Goal: Transaction & Acquisition: Register for event/course

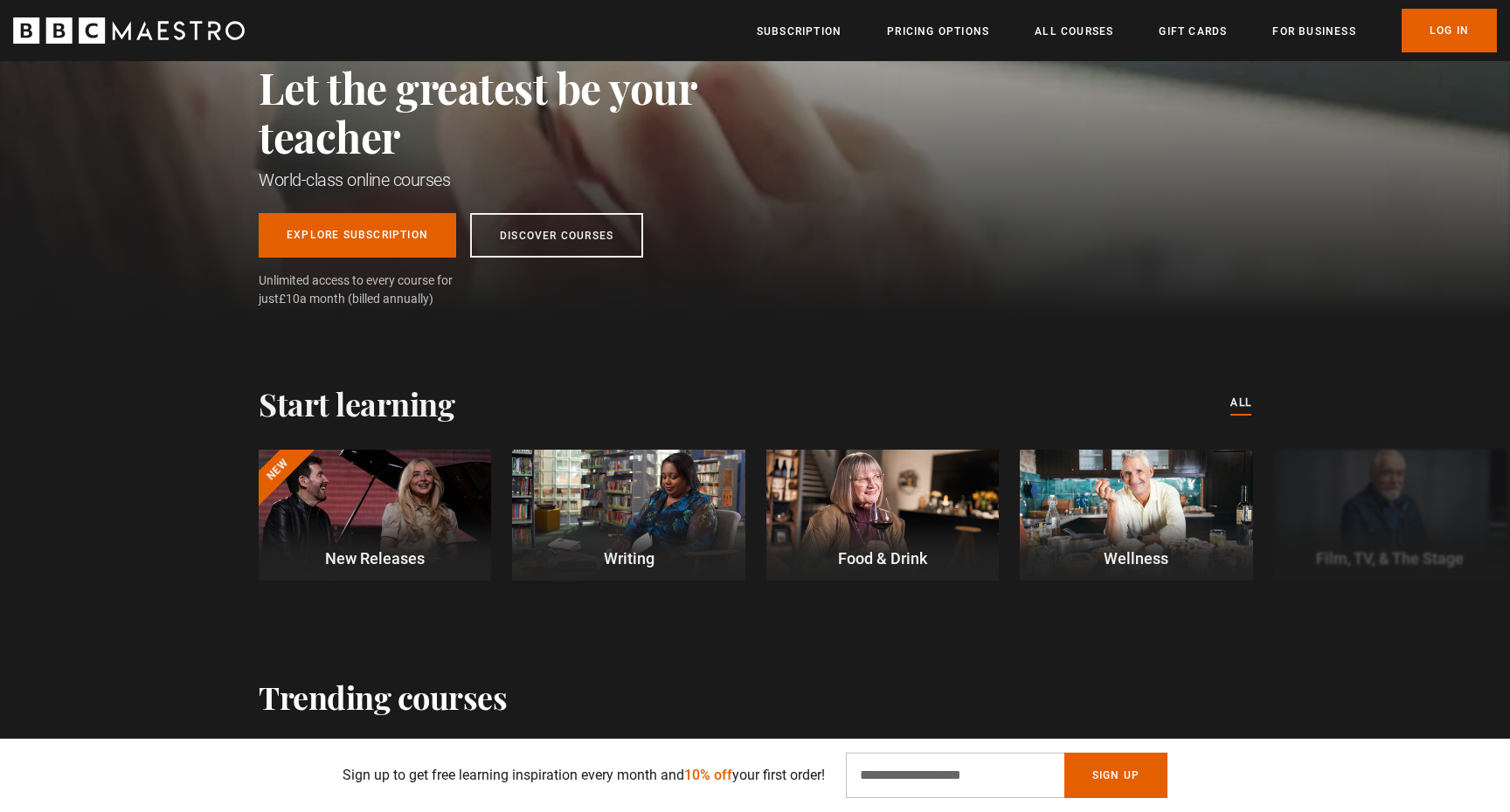
scroll to position [241, 0]
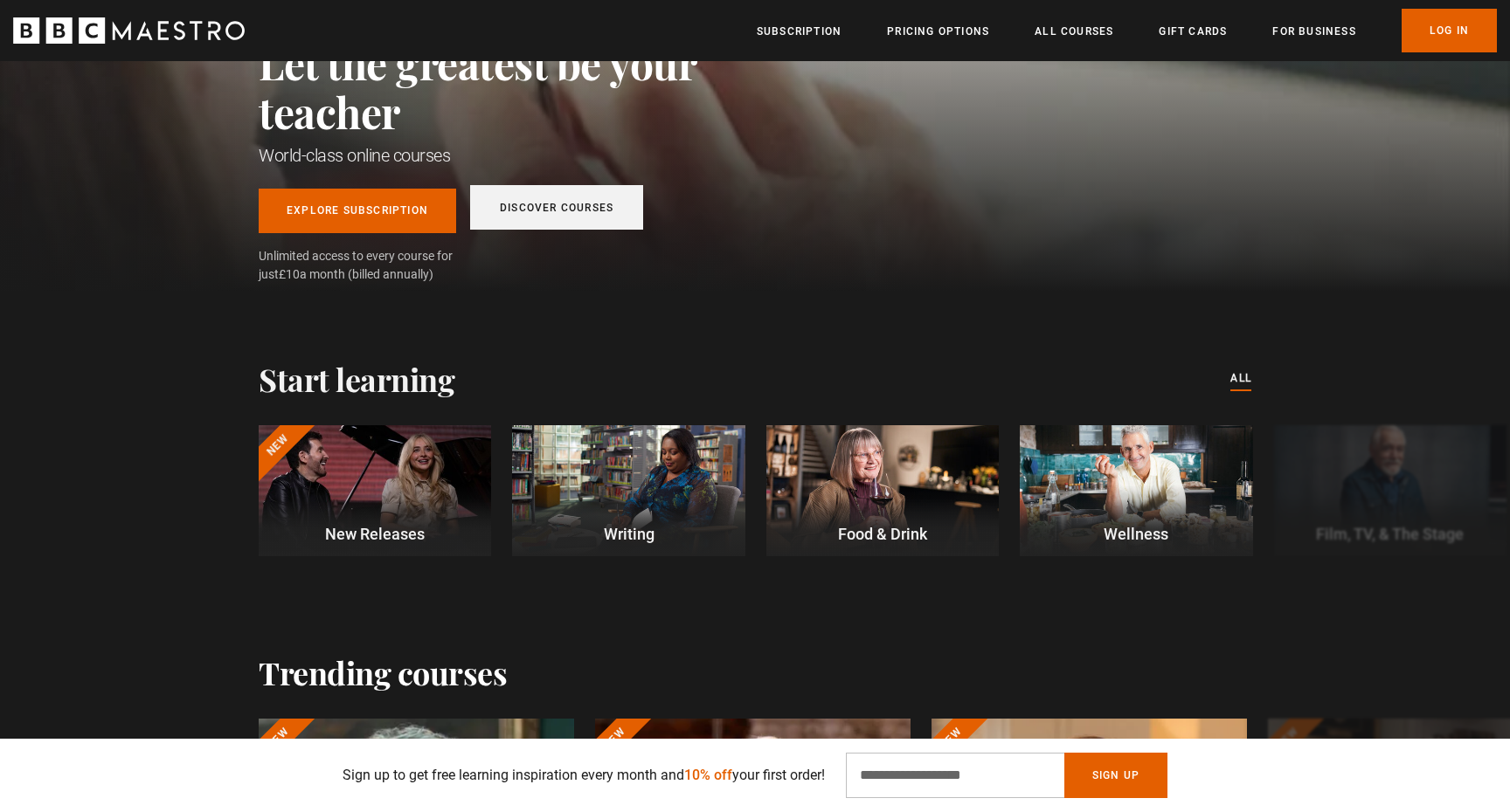
click at [575, 218] on link "Discover Courses" at bounding box center [557, 208] width 173 height 45
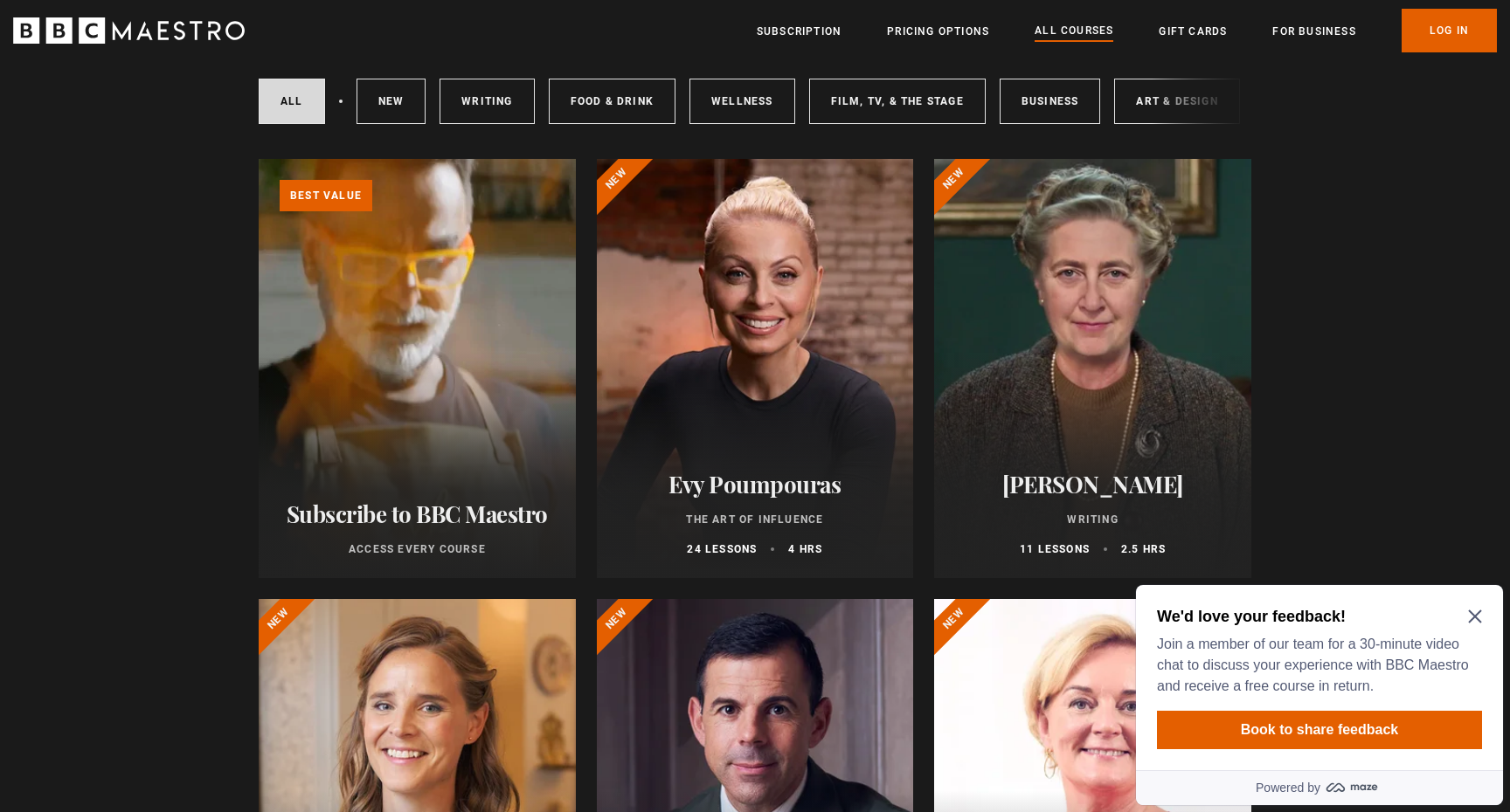
scroll to position [104, 0]
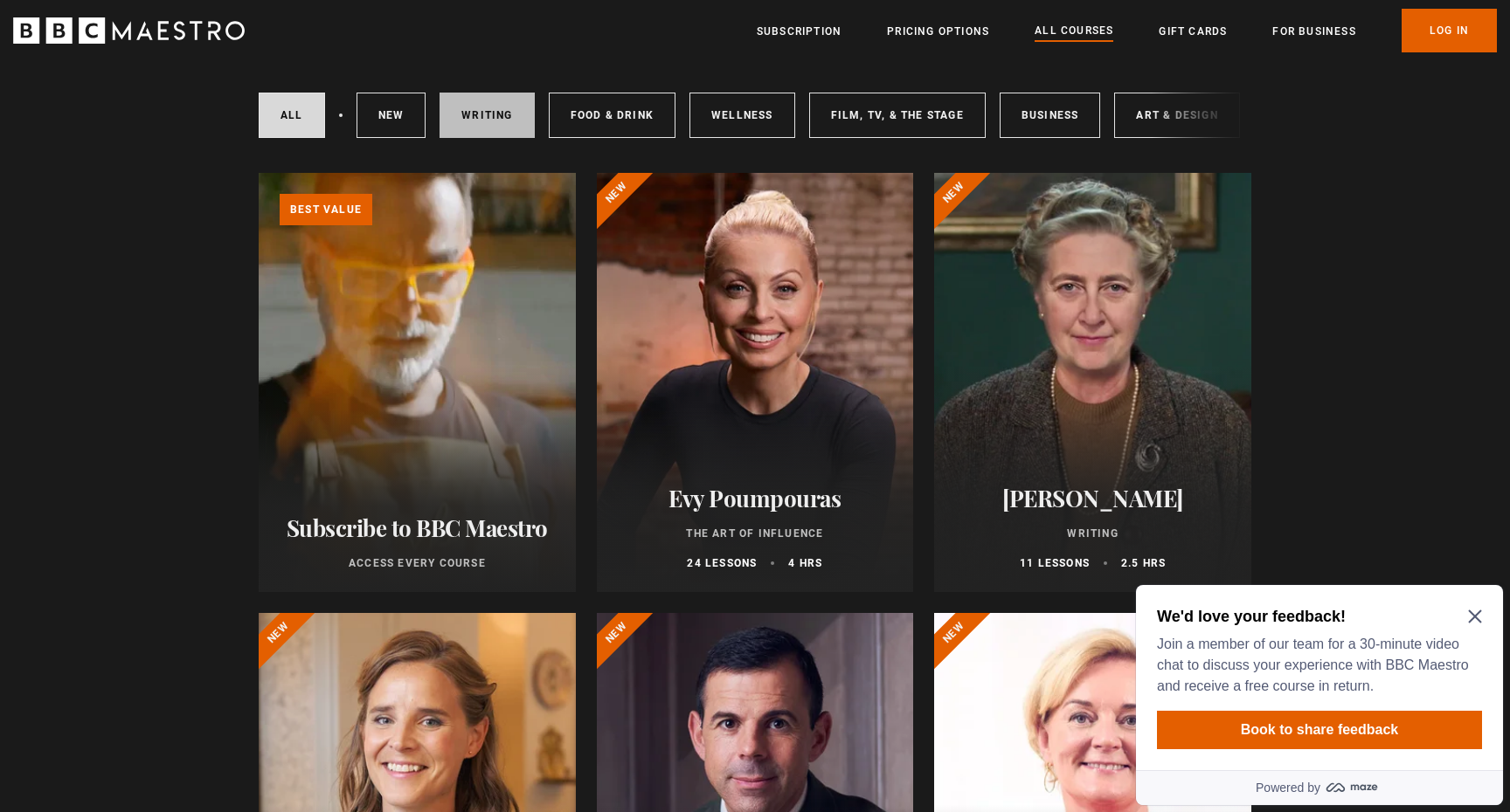
click at [500, 120] on link "Writing" at bounding box center [487, 115] width 94 height 46
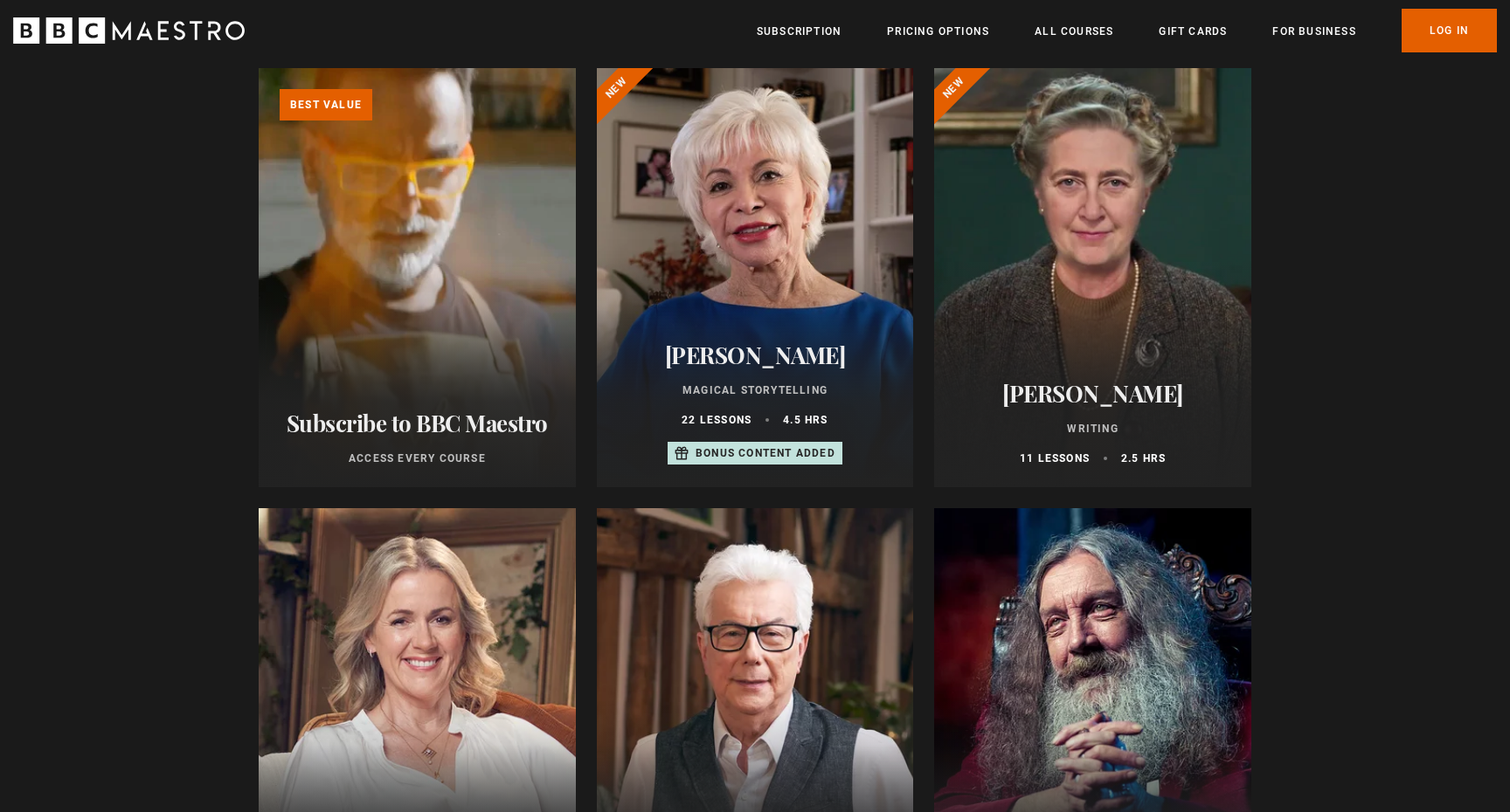
scroll to position [211, 0]
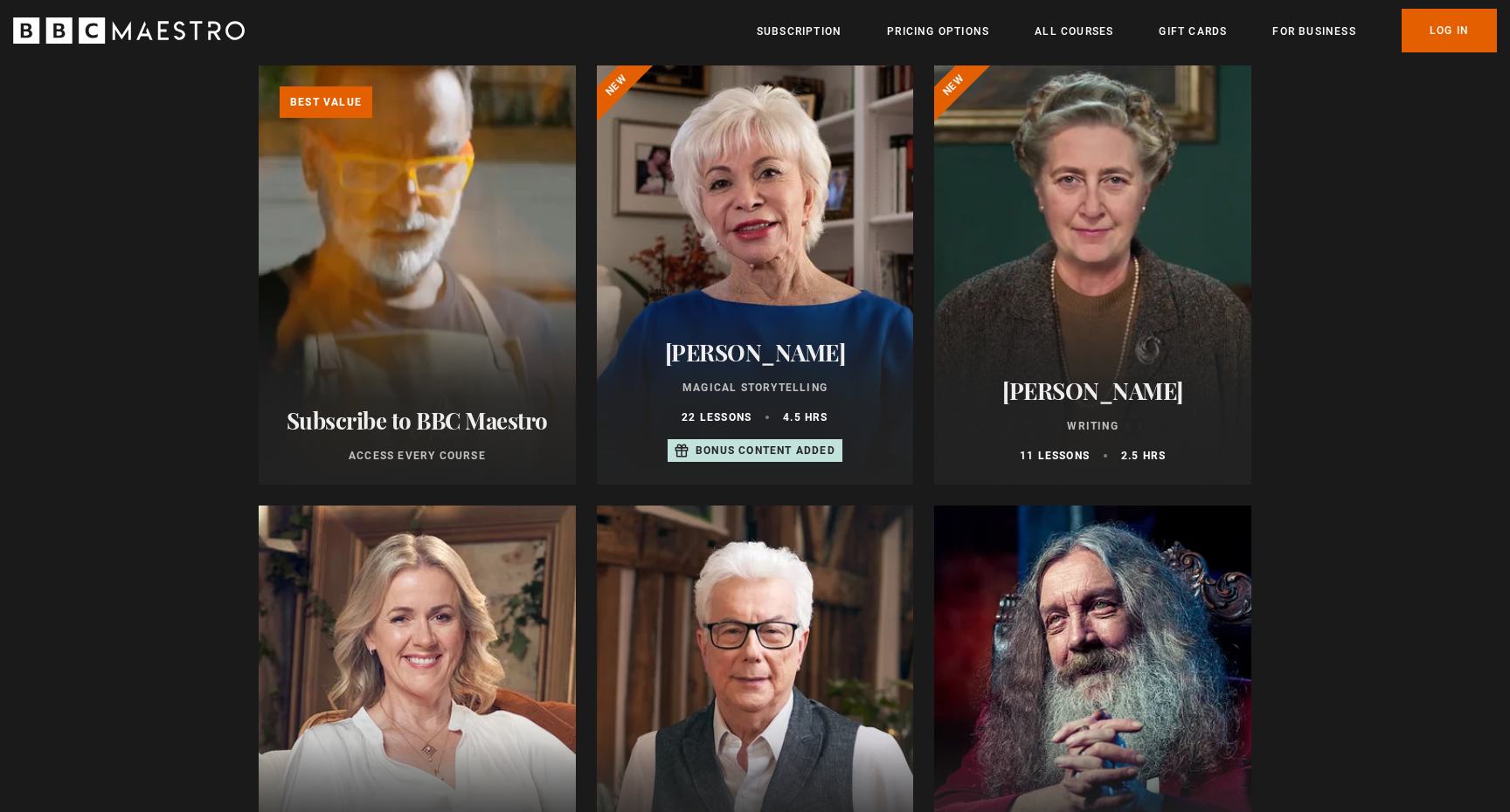
click at [1095, 223] on div at bounding box center [1092, 275] width 317 height 419
